Goal: Navigation & Orientation: Find specific page/section

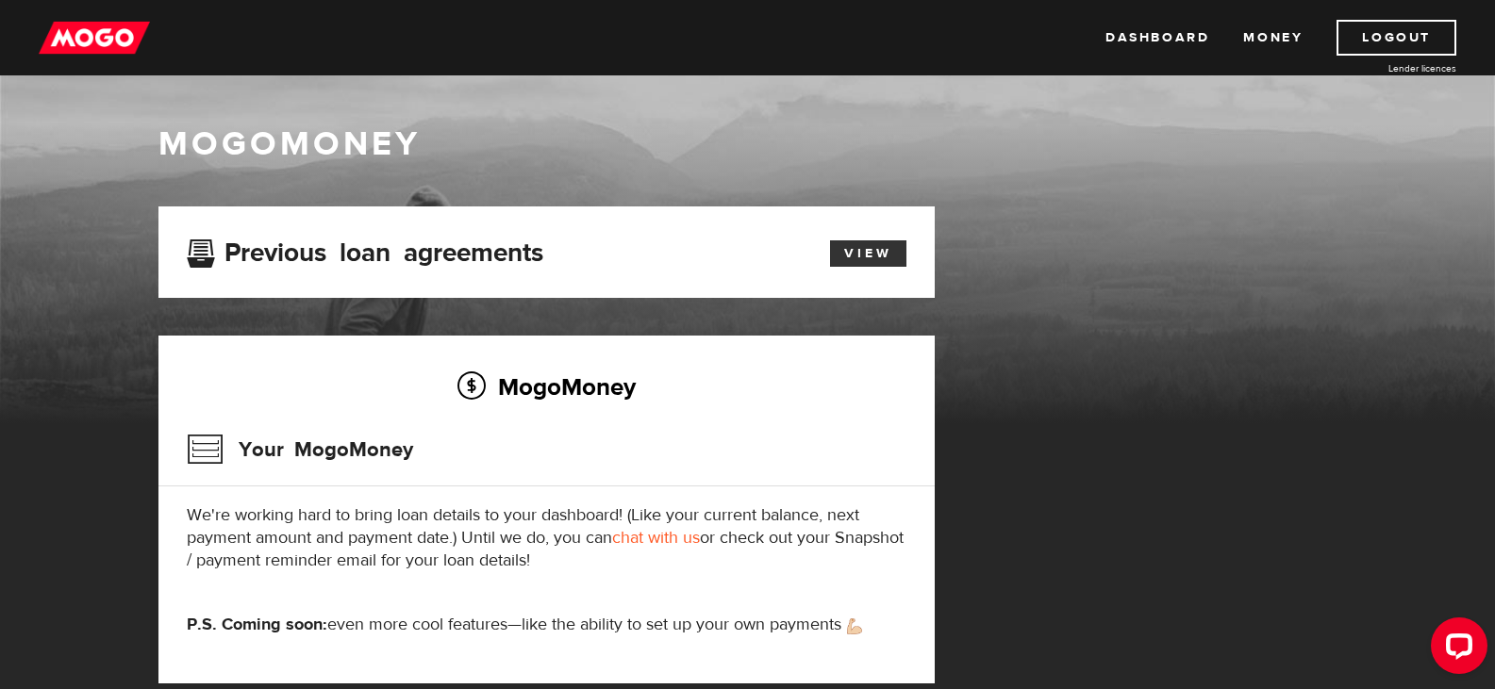
click at [851, 243] on link "View" at bounding box center [868, 253] width 76 height 26
click at [1261, 34] on link "Money" at bounding box center [1272, 38] width 59 height 36
click at [126, 39] on img at bounding box center [94, 38] width 111 height 36
click at [900, 242] on link "View" at bounding box center [868, 253] width 76 height 26
